Goal: Navigation & Orientation: Find specific page/section

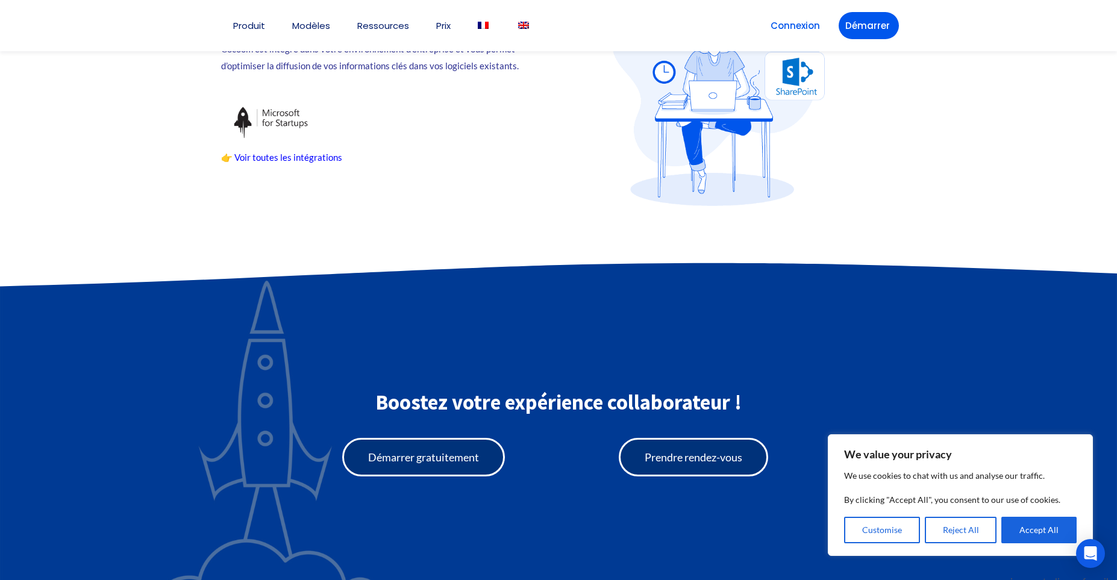
scroll to position [2725, 0]
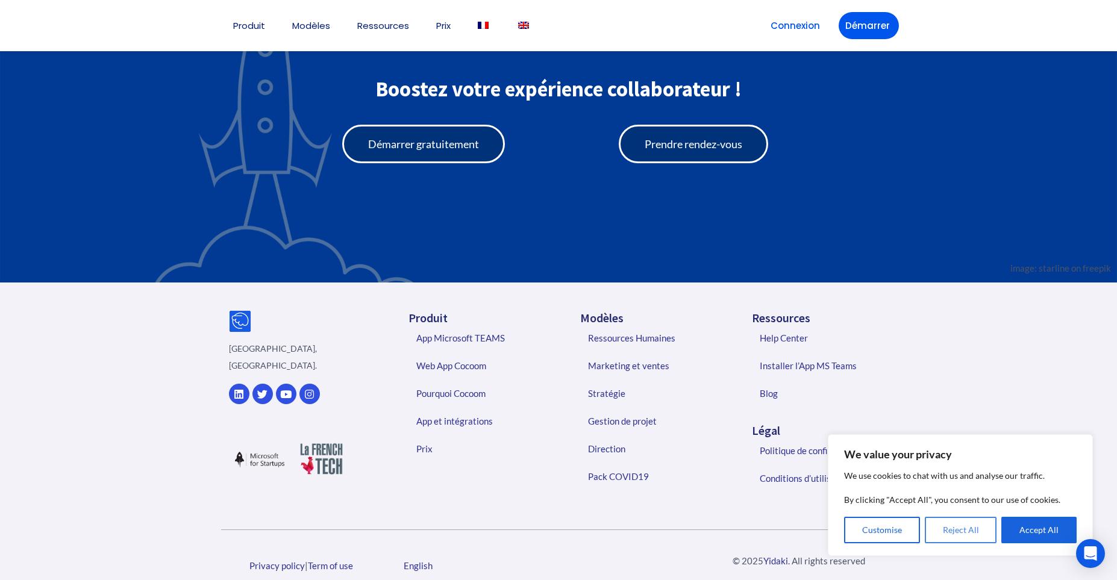
click at [981, 526] on button "Reject All" at bounding box center [961, 530] width 72 height 27
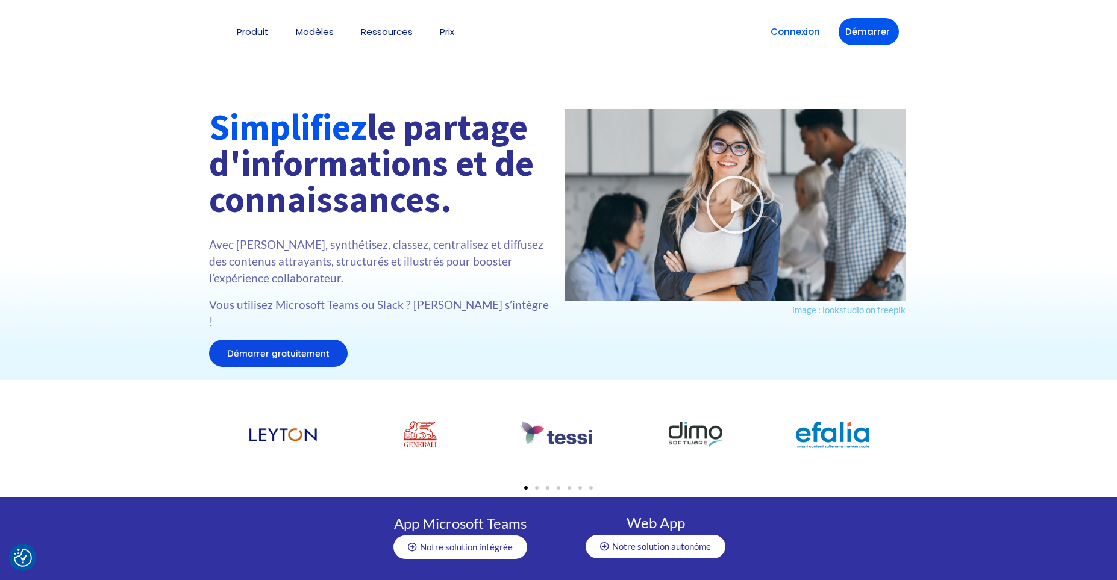
scroll to position [2901, 0]
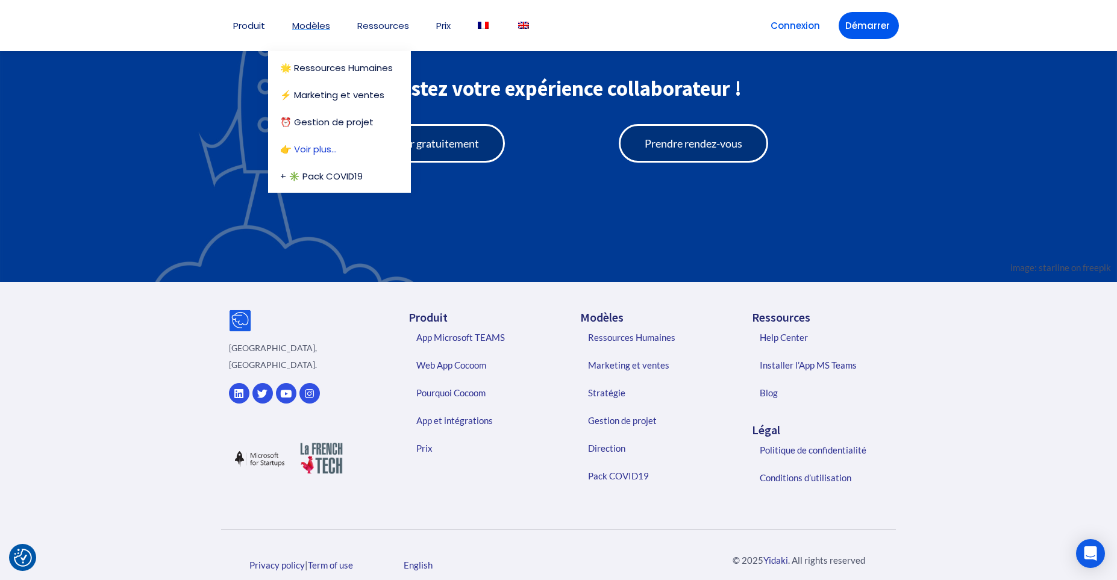
click at [315, 151] on link "👉 Voir plus…" at bounding box center [339, 149] width 119 height 9
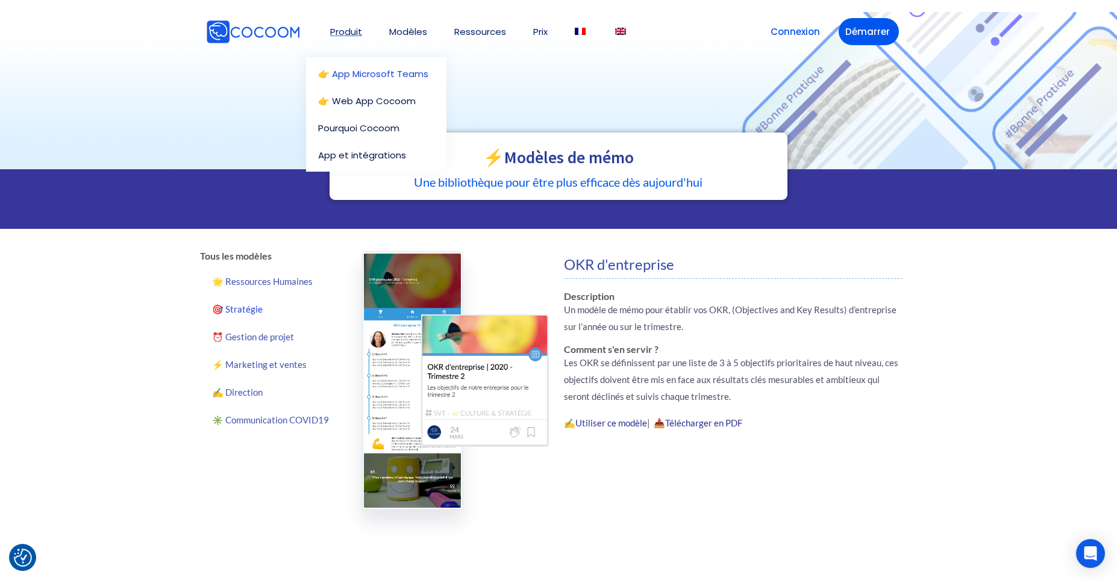
click at [348, 74] on link "👉 App Microsoft Teams" at bounding box center [379, 73] width 122 height 9
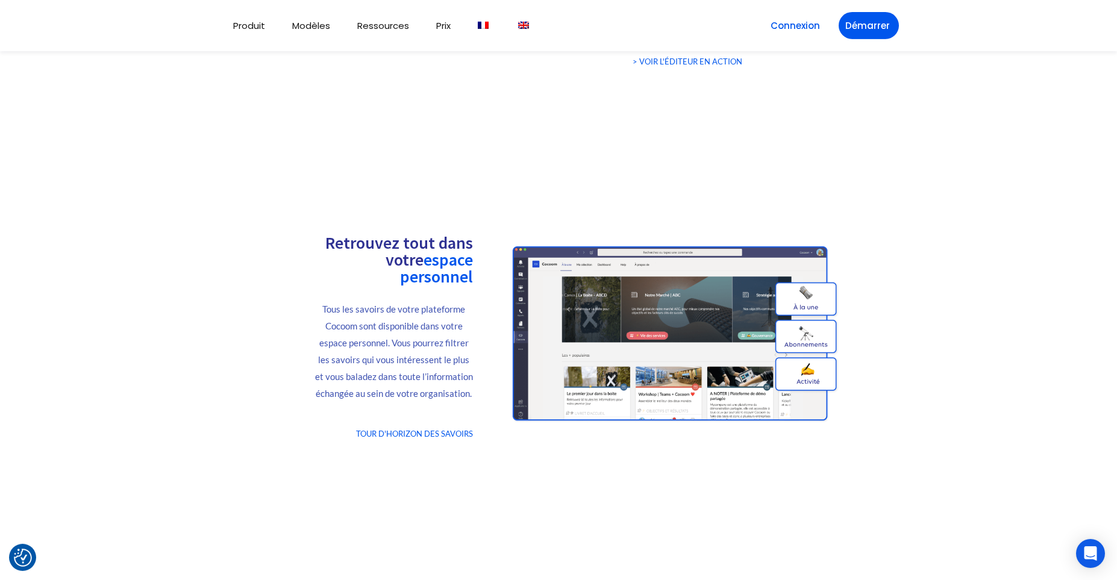
scroll to position [1330, 0]
